Goal: Manage account settings

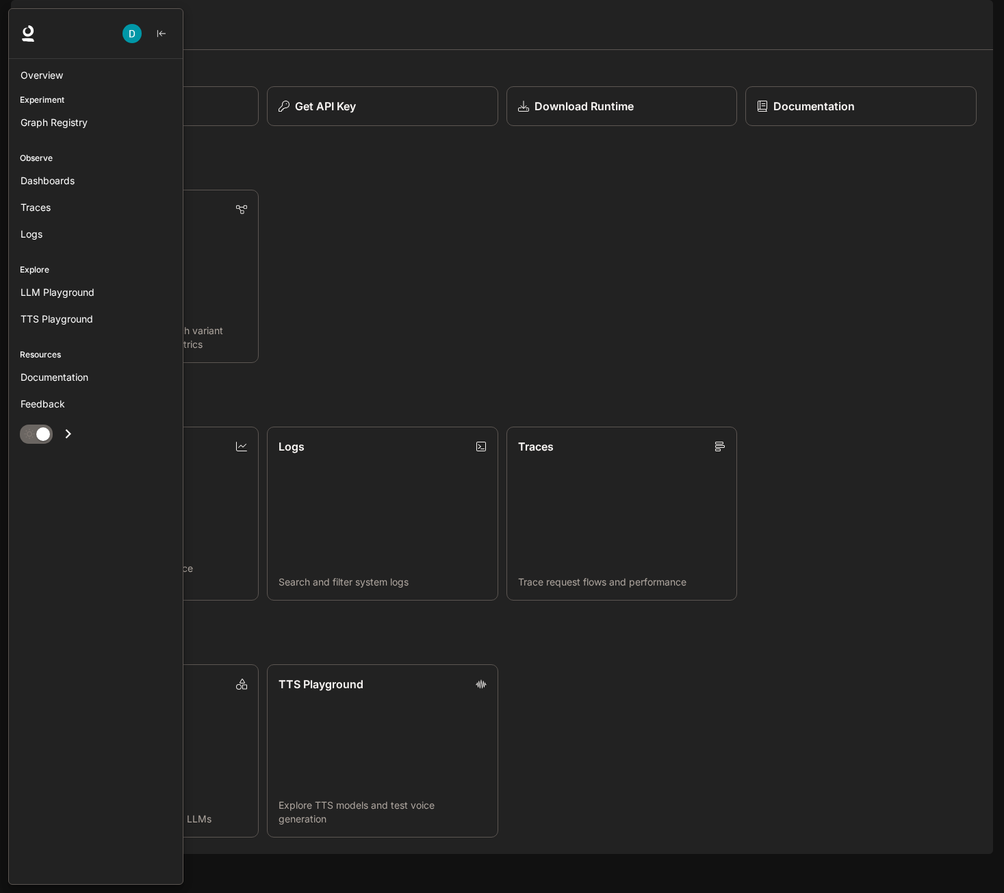
click at [21, 17] on div at bounding box center [96, 34] width 174 height 50
click at [65, 178] on span "Dashboards" at bounding box center [48, 180] width 54 height 14
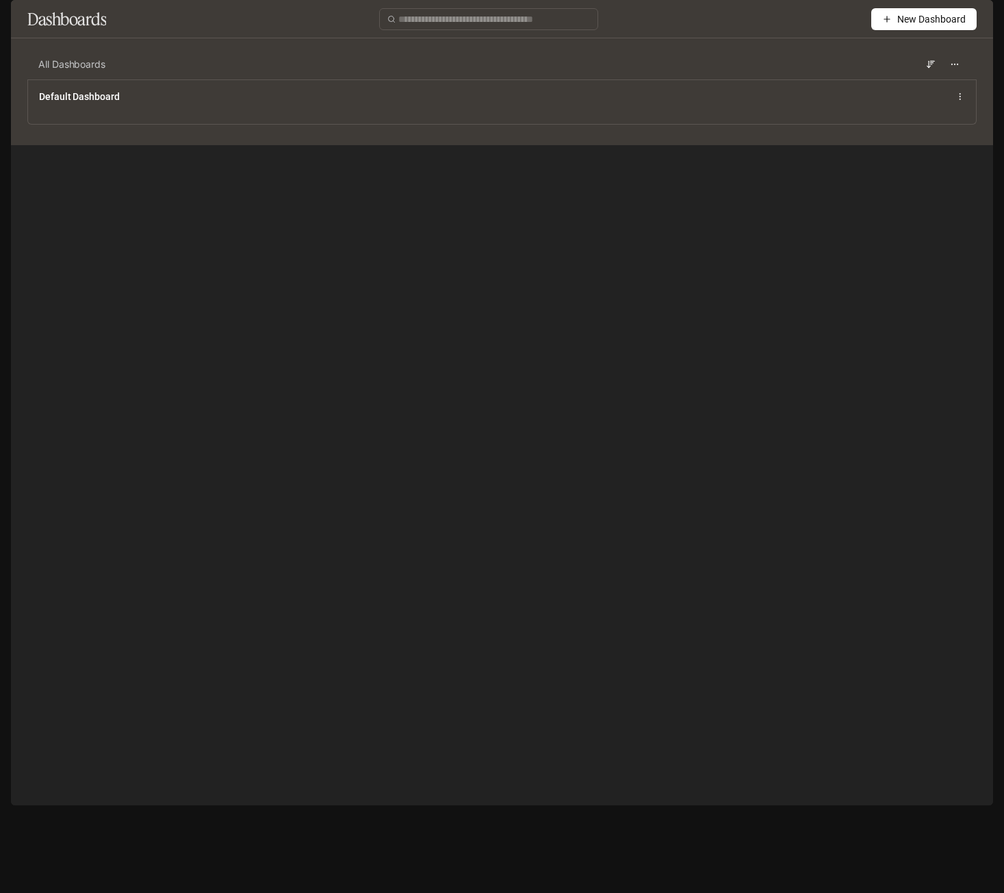
click at [967, 14] on img "button" at bounding box center [974, 19] width 19 height 19
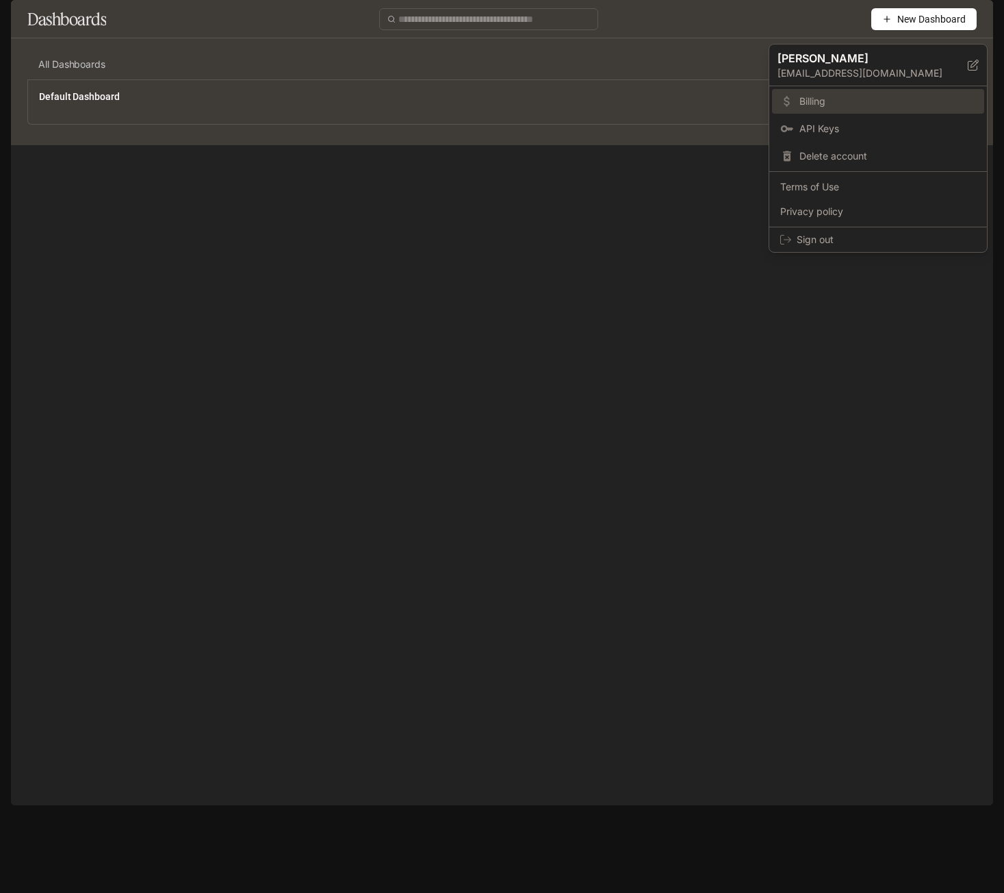
click at [832, 110] on link "Billing" at bounding box center [878, 101] width 212 height 25
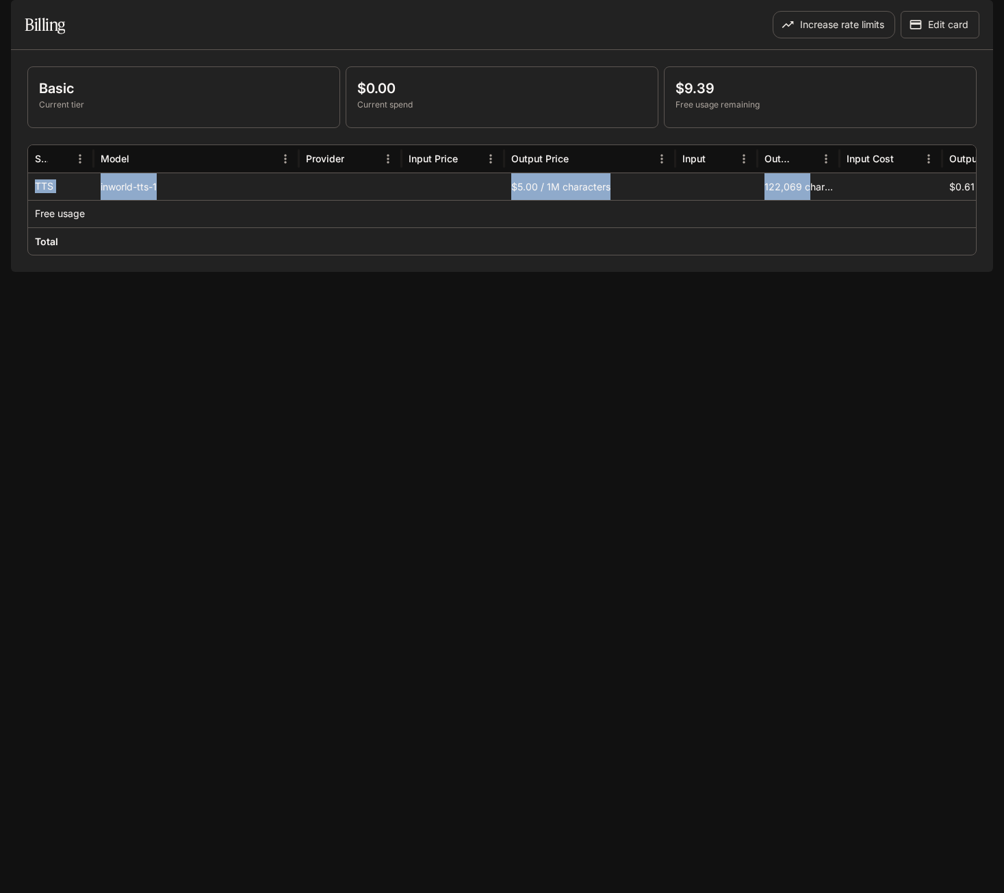
scroll to position [0, 172]
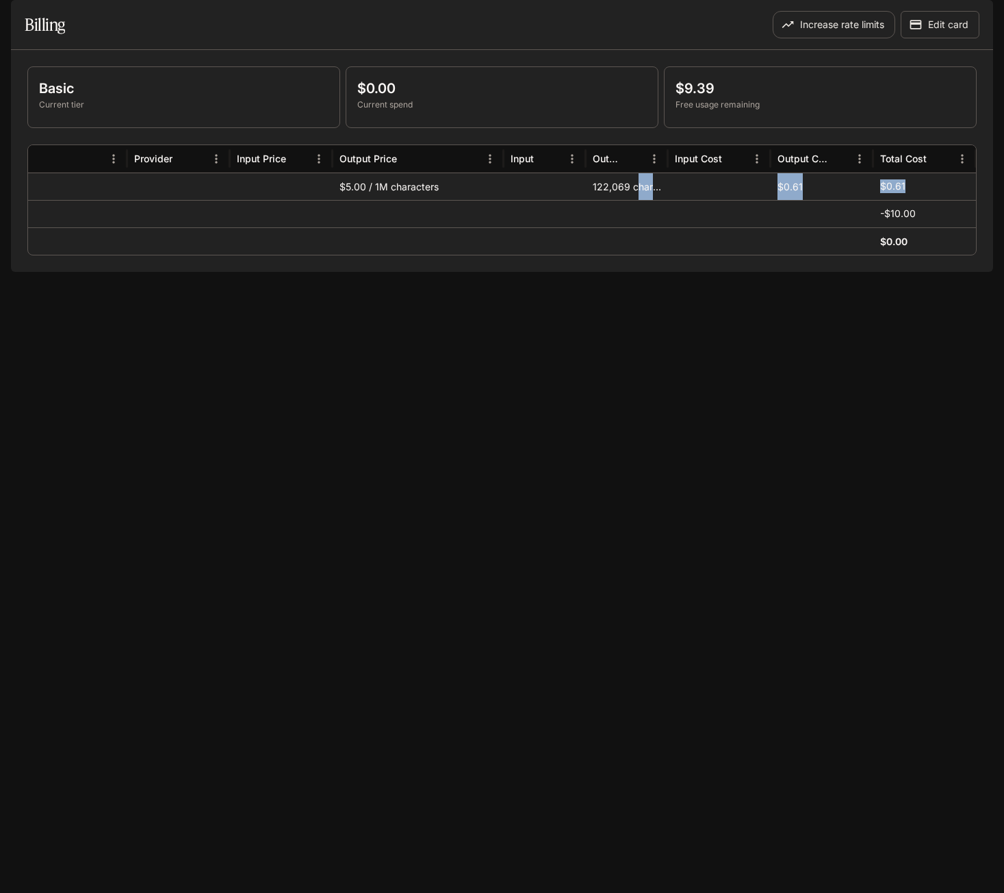
drag, startPoint x: 811, startPoint y: 225, endPoint x: 945, endPoint y: 225, distance: 134.2
click at [945, 200] on div "inworld-tts-1 $5.00 / 1M characters 122,069 characters $0.61 $0.61" at bounding box center [416, 186] width 1120 height 27
click at [936, 200] on div "$0.61" at bounding box center [924, 186] width 89 height 27
click at [939, 38] on button "Edit card" at bounding box center [940, 24] width 79 height 27
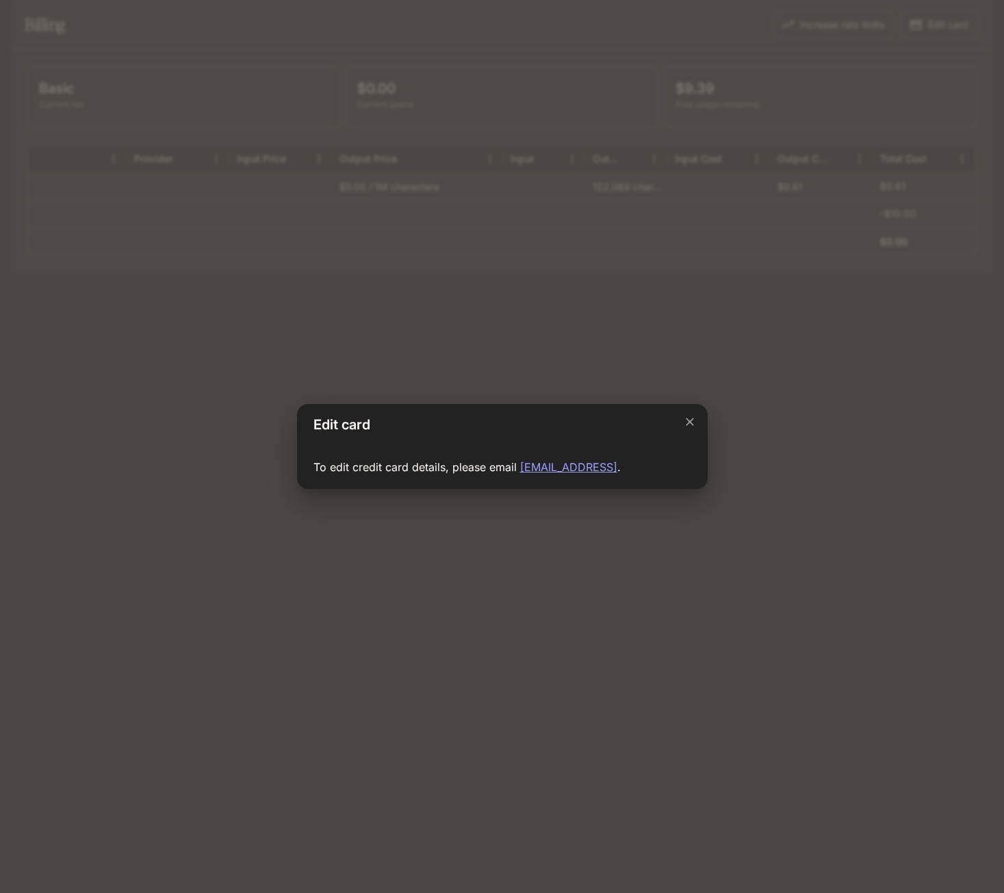
click at [828, 203] on div "Edit card To edit credit card details, please email [EMAIL_ADDRESS] ." at bounding box center [502, 446] width 1004 height 893
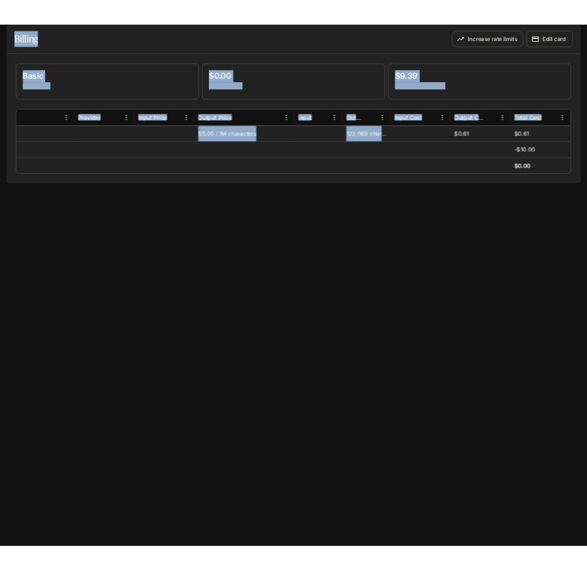
scroll to position [0, 0]
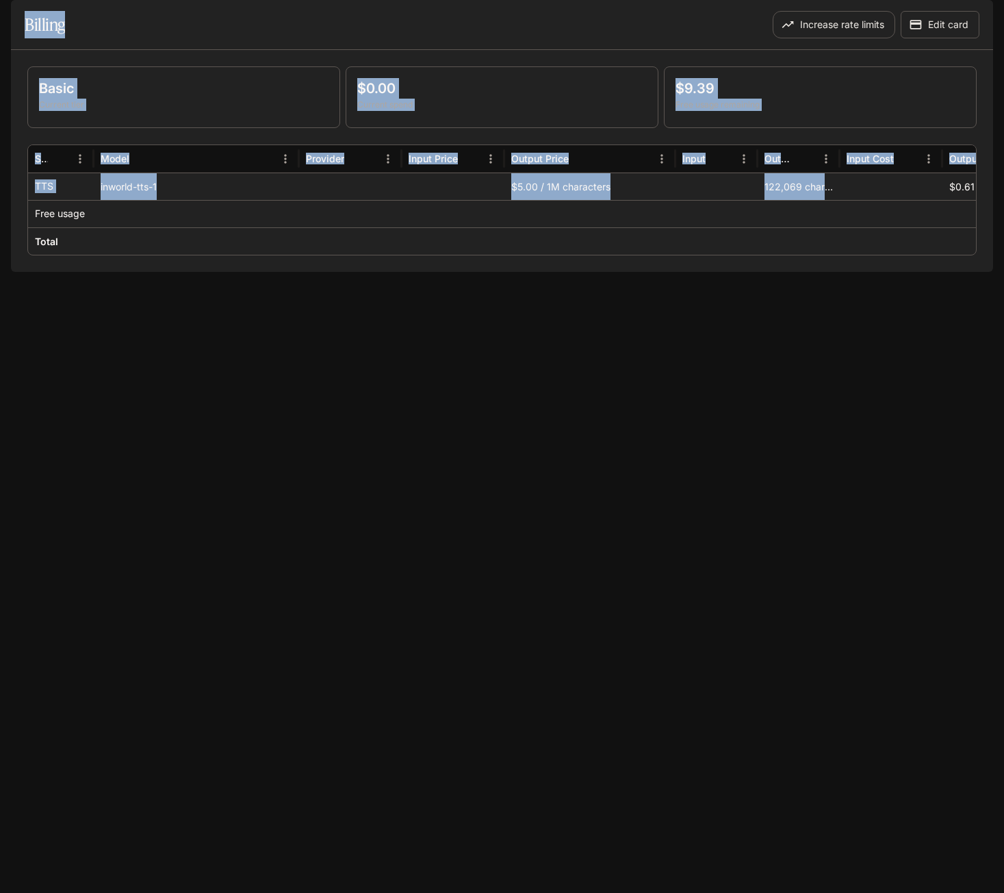
drag, startPoint x: 729, startPoint y: 220, endPoint x: -85, endPoint y: 221, distance: 813.9
click at [0, 221] on html "Skip to main content Inworld AI Demos Documentation Documentation Portal Settin…" at bounding box center [502, 446] width 1004 height 893
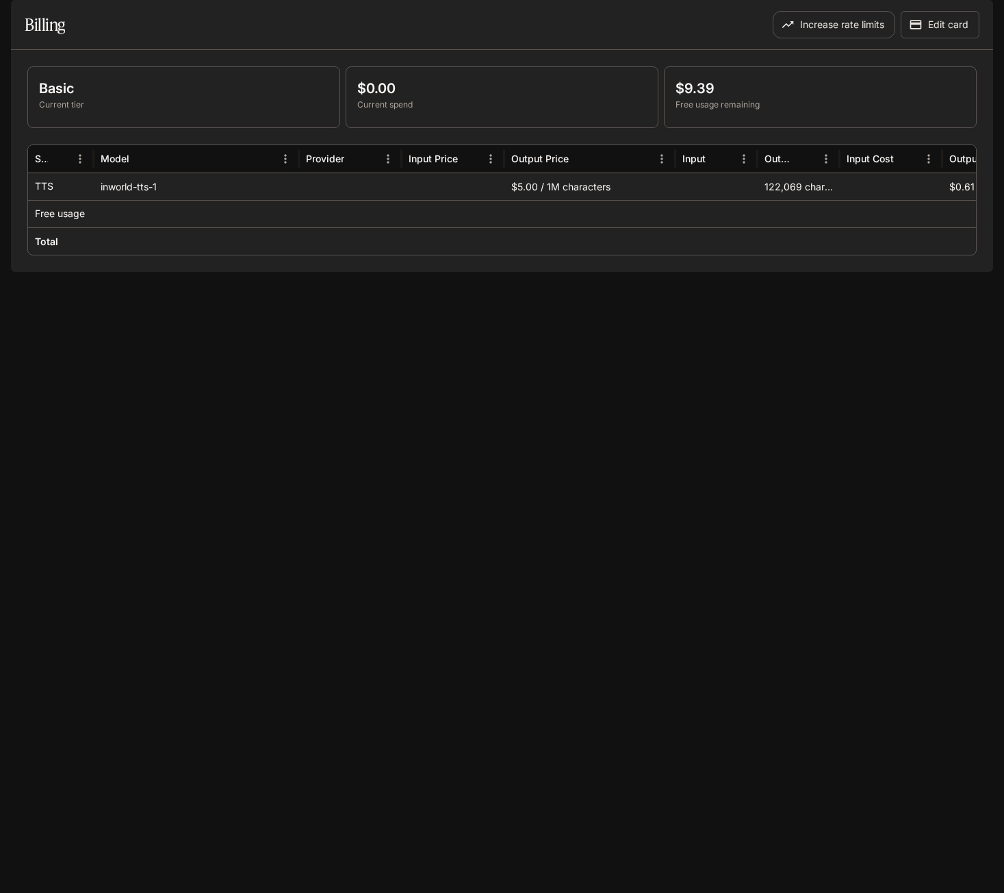
click at [335, 255] on div at bounding box center [350, 240] width 103 height 27
click at [828, 38] on button "Increase rate limits" at bounding box center [834, 24] width 123 height 27
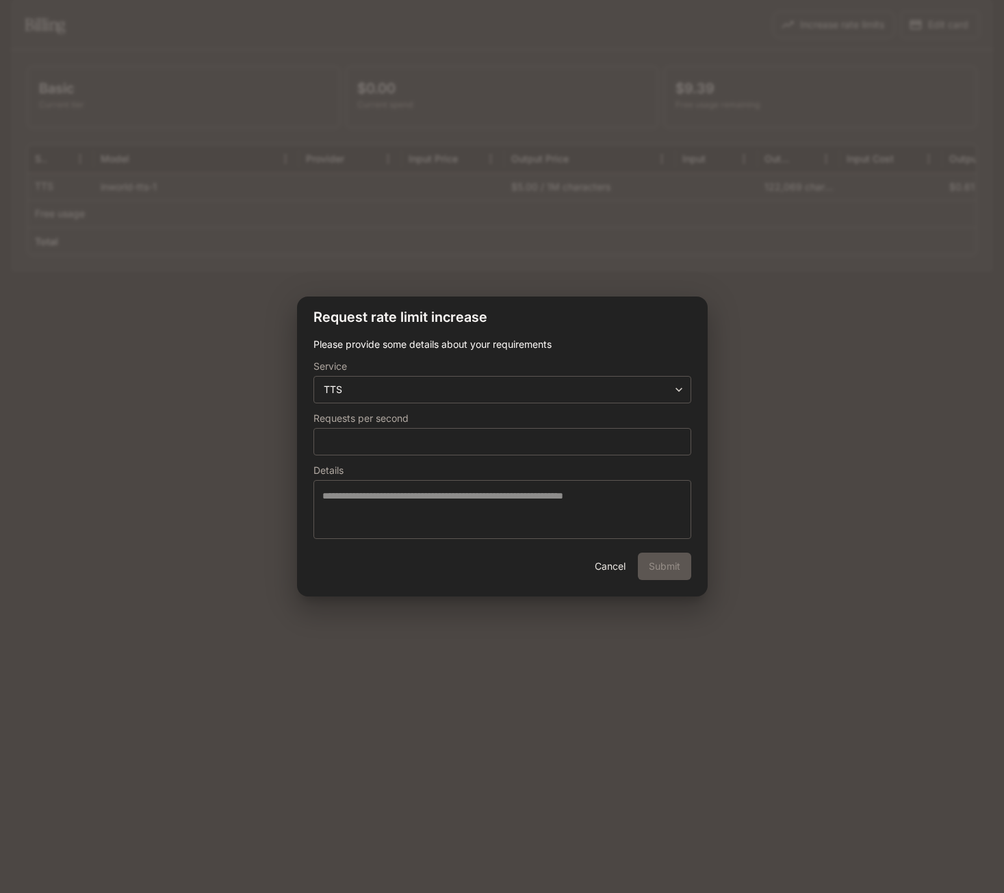
click at [700, 223] on div "**********" at bounding box center [502, 446] width 1004 height 893
